Goal: Task Accomplishment & Management: Manage account settings

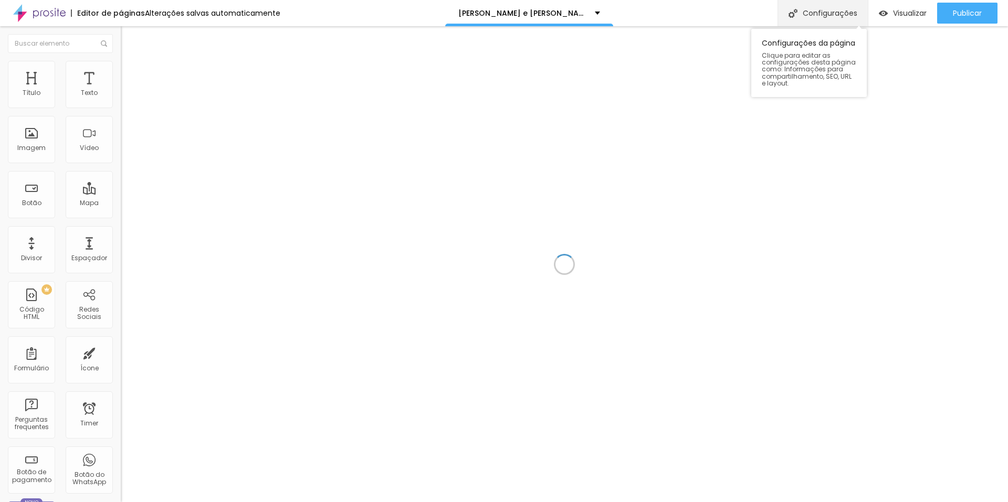
click at [818, 15] on div "Configurações" at bounding box center [823, 13] width 90 height 26
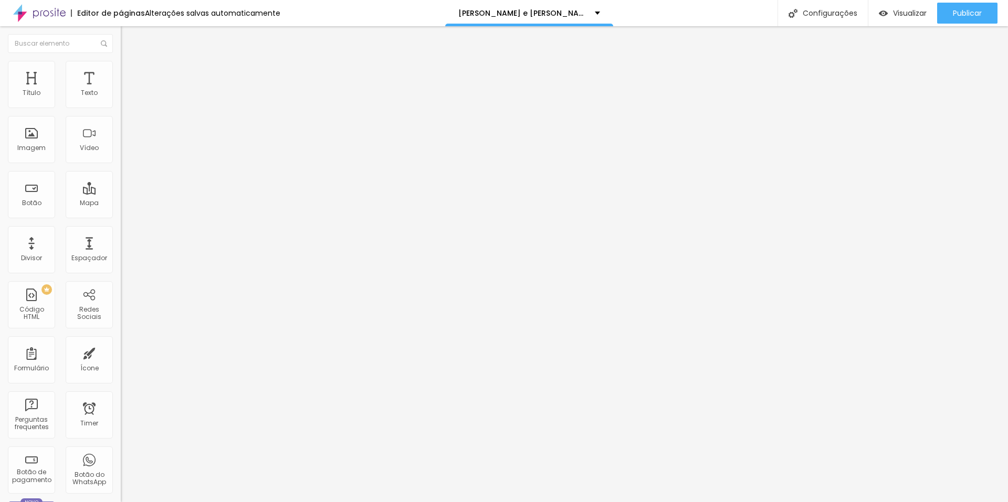
type input "/beatrizejose"
drag, startPoint x: 316, startPoint y: 133, endPoint x: 327, endPoint y: 150, distance: 20.1
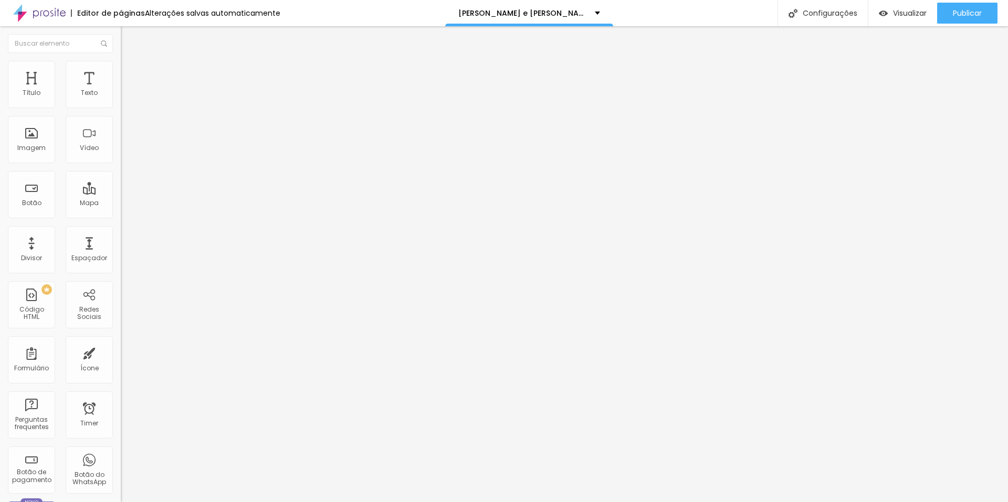
click at [885, 5] on div "Visualizar" at bounding box center [903, 13] width 48 height 21
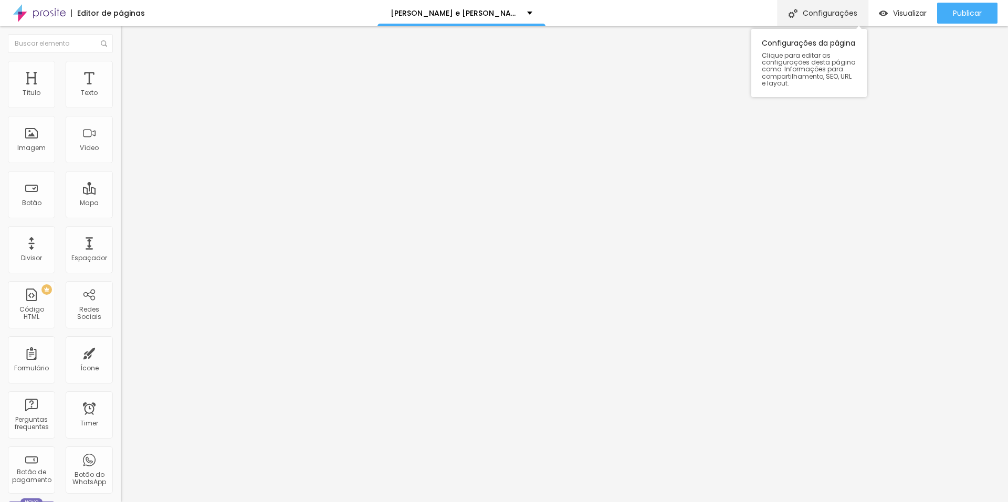
click at [819, 6] on div "Configurações" at bounding box center [823, 13] width 90 height 26
drag, startPoint x: 453, startPoint y: 234, endPoint x: 395, endPoint y: 131, distance: 118.7
